Goal: Task Accomplishment & Management: Use online tool/utility

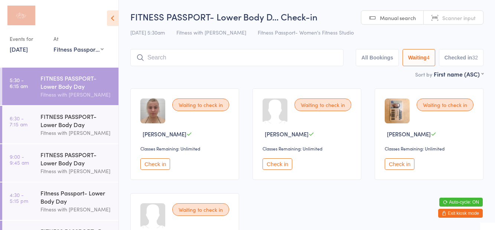
select select "1"
click at [72, 124] on div "FITNESS PASSPORT- Lower Body Day" at bounding box center [76, 120] width 72 height 16
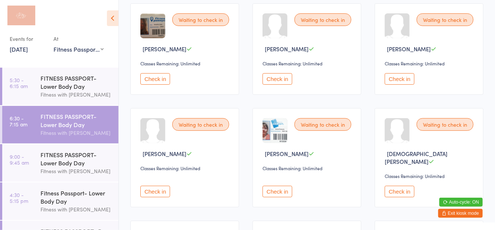
scroll to position [97, 0]
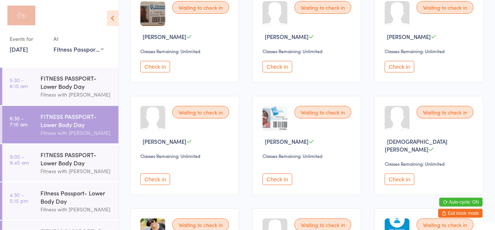
click at [277, 173] on button "Check in" at bounding box center [278, 179] width 30 height 12
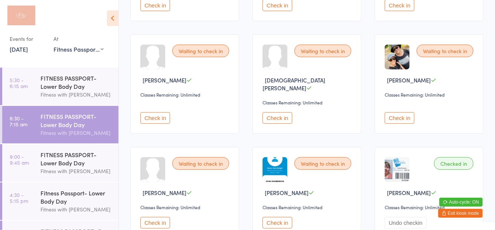
scroll to position [165, 0]
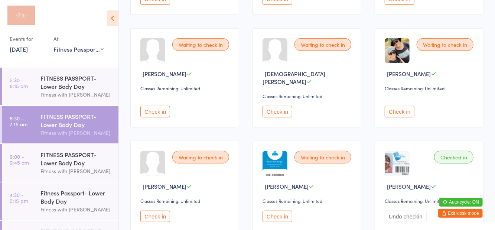
click at [162, 211] on button "Check in" at bounding box center [155, 217] width 30 height 12
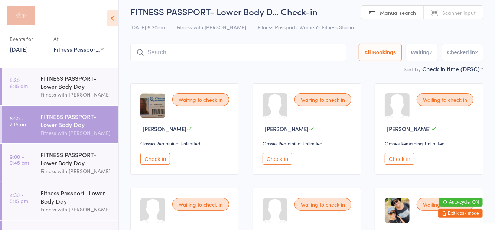
scroll to position [7, 0]
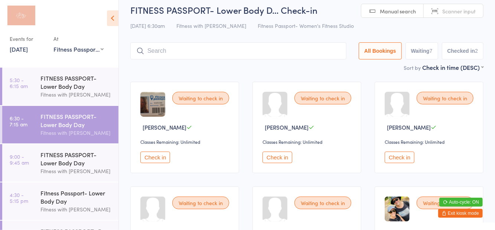
click at [271, 158] on button "Check in" at bounding box center [278, 158] width 30 height 12
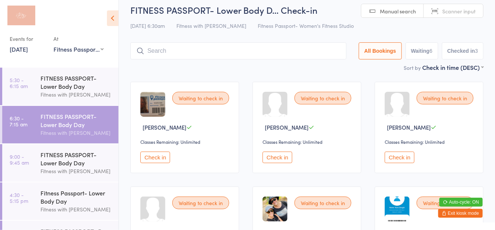
click at [157, 160] on button "Check in" at bounding box center [155, 158] width 30 height 12
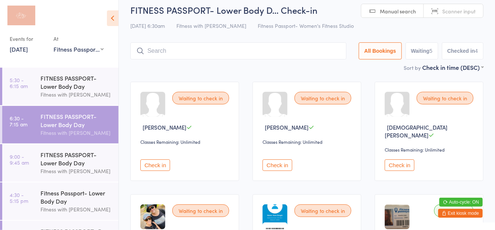
scroll to position [0, 0]
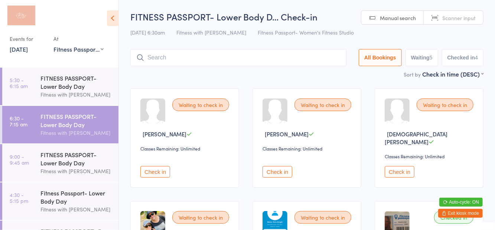
click at [163, 56] on input "search" at bounding box center [238, 57] width 216 height 17
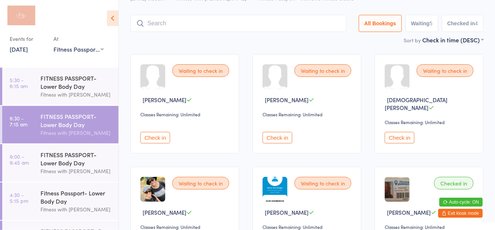
scroll to position [49, 0]
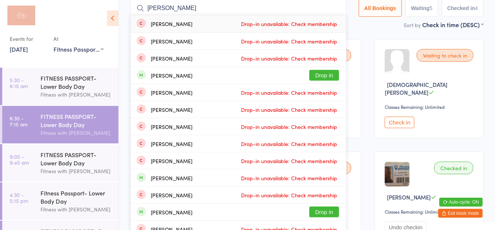
type input "[PERSON_NAME]"
click at [325, 76] on button "Drop in" at bounding box center [324, 75] width 30 height 11
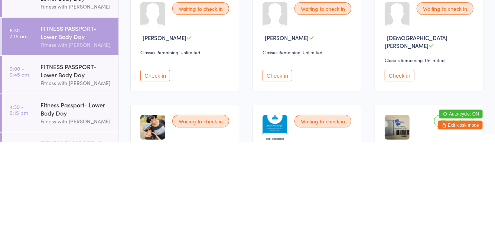
scroll to position [8, 0]
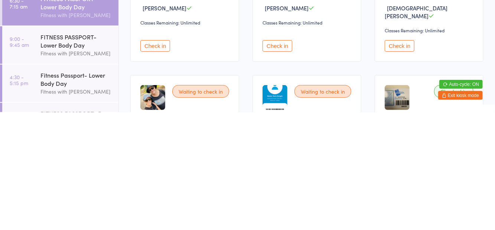
click at [397, 159] on button "Check in" at bounding box center [400, 164] width 30 height 12
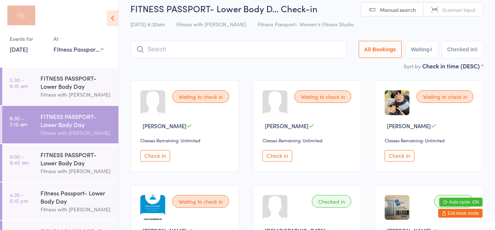
click at [160, 154] on button "Check in" at bounding box center [155, 156] width 30 height 12
